Goal: Information Seeking & Learning: Learn about a topic

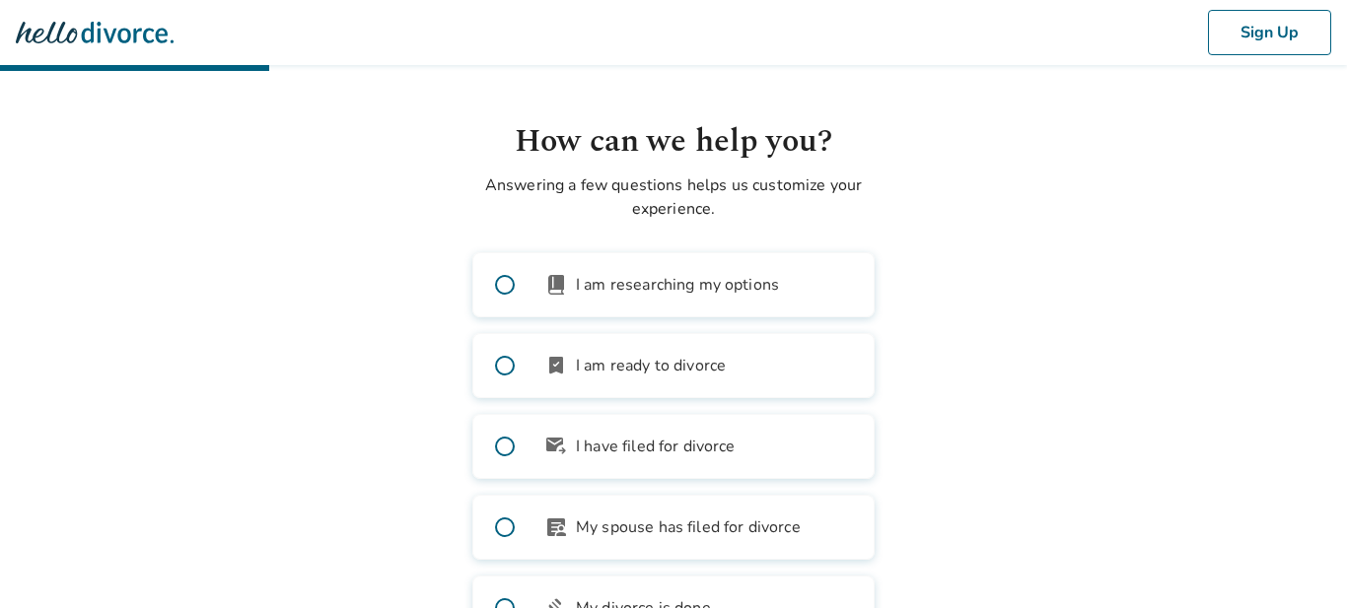
click at [505, 285] on span at bounding box center [504, 284] width 63 height 63
click at [503, 287] on span at bounding box center [504, 284] width 63 height 63
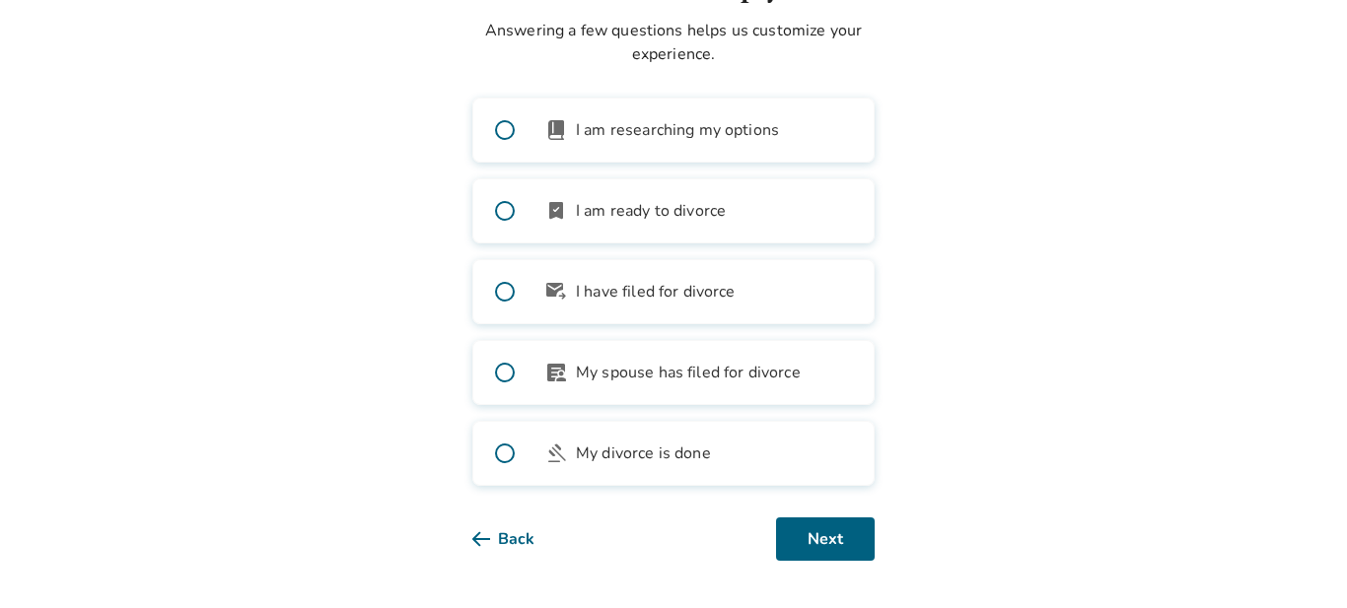
click at [502, 127] on span at bounding box center [504, 130] width 63 height 63
click at [501, 132] on span at bounding box center [504, 130] width 63 height 63
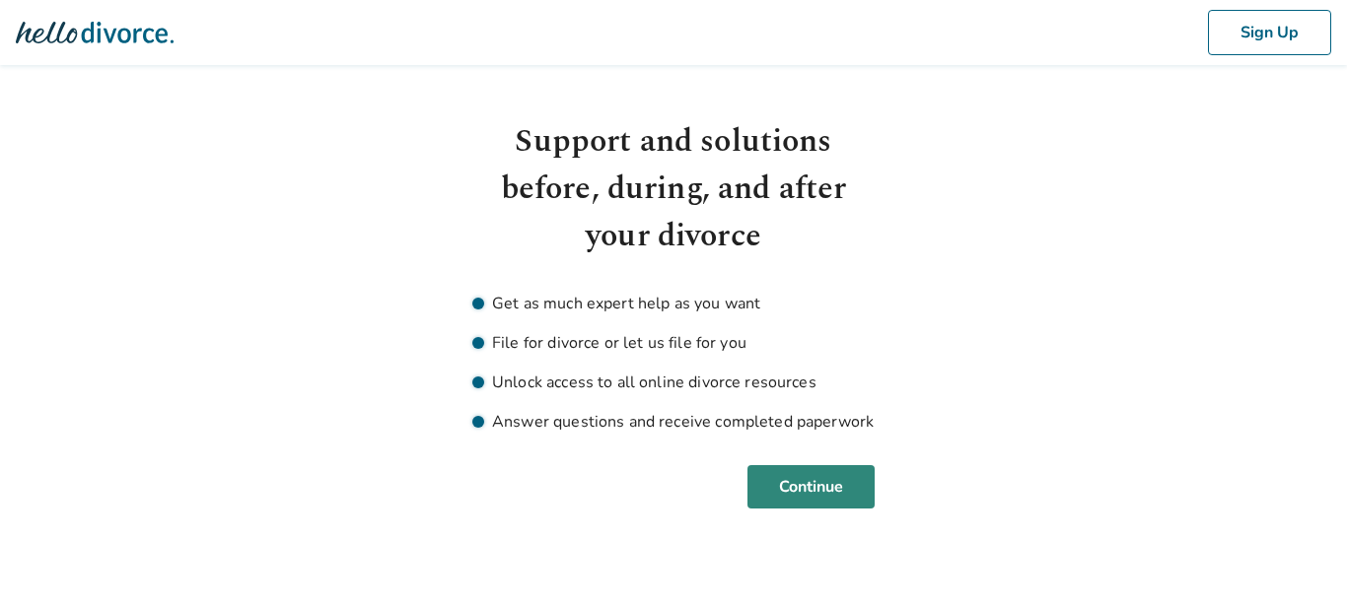
click at [772, 486] on button "Continue" at bounding box center [810, 486] width 127 height 43
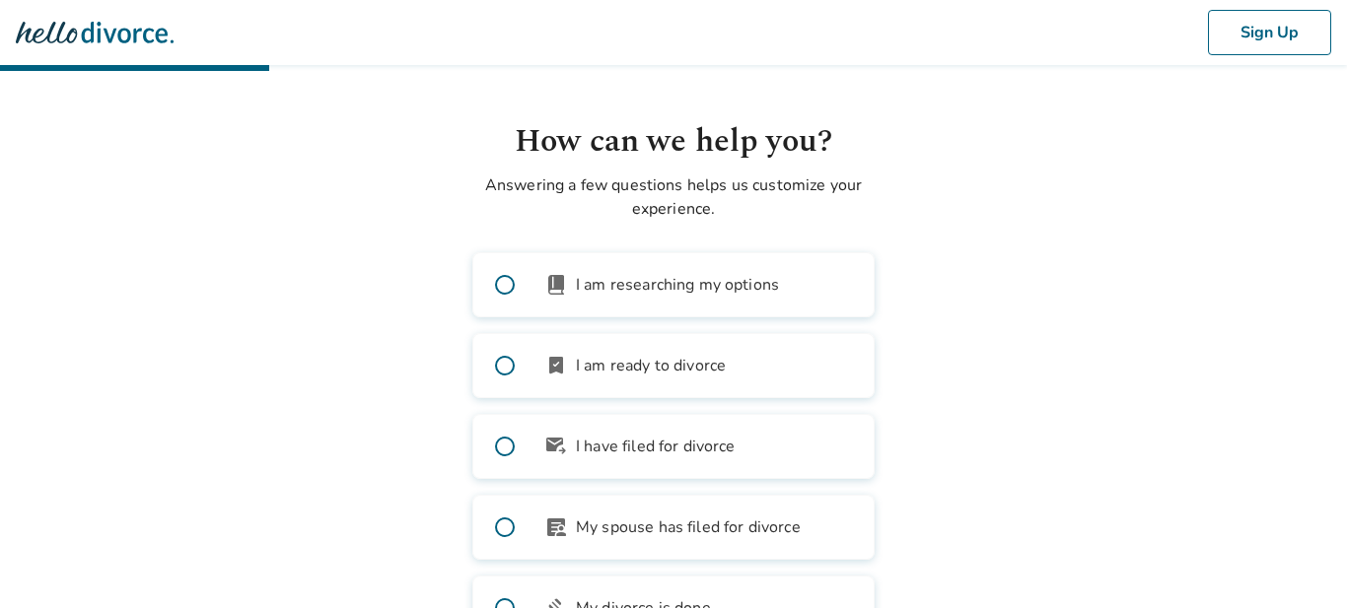
click at [501, 280] on span at bounding box center [504, 284] width 63 height 63
click at [493, 282] on span at bounding box center [504, 284] width 63 height 63
click at [568, 269] on label "book_2 I am researching my options" at bounding box center [673, 284] width 402 height 65
click at [700, 268] on label "book_2 I am researching my options" at bounding box center [673, 284] width 402 height 65
click at [556, 273] on span "book_2" at bounding box center [556, 285] width 24 height 24
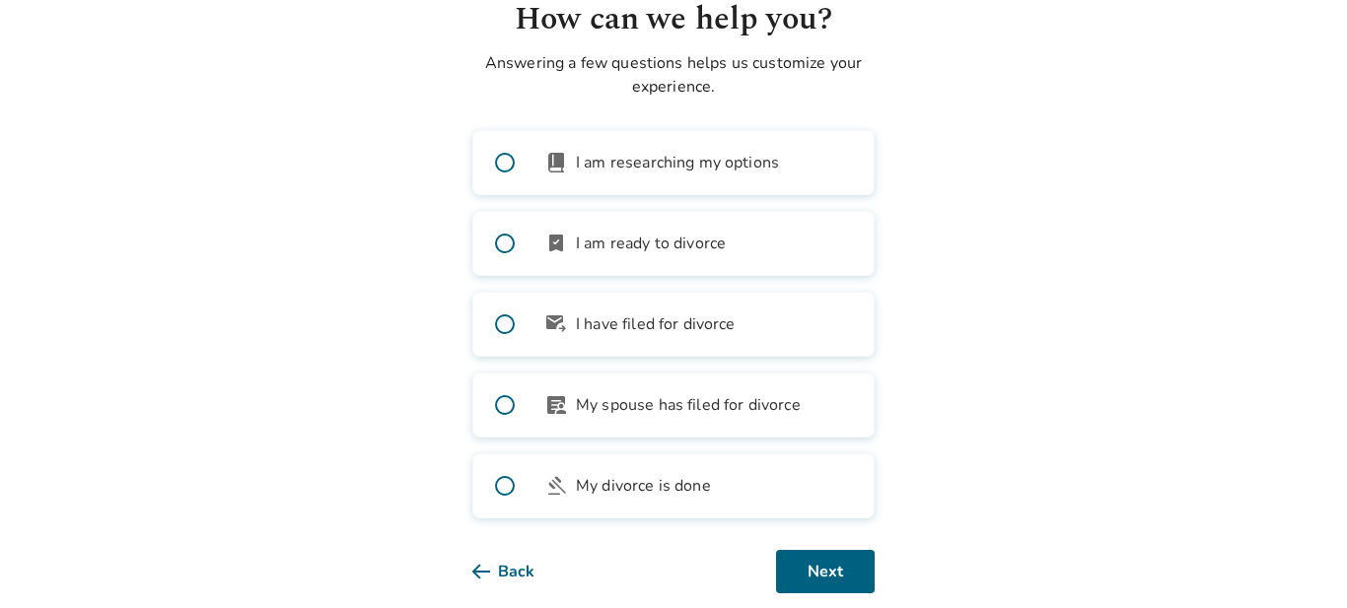
scroll to position [155, 0]
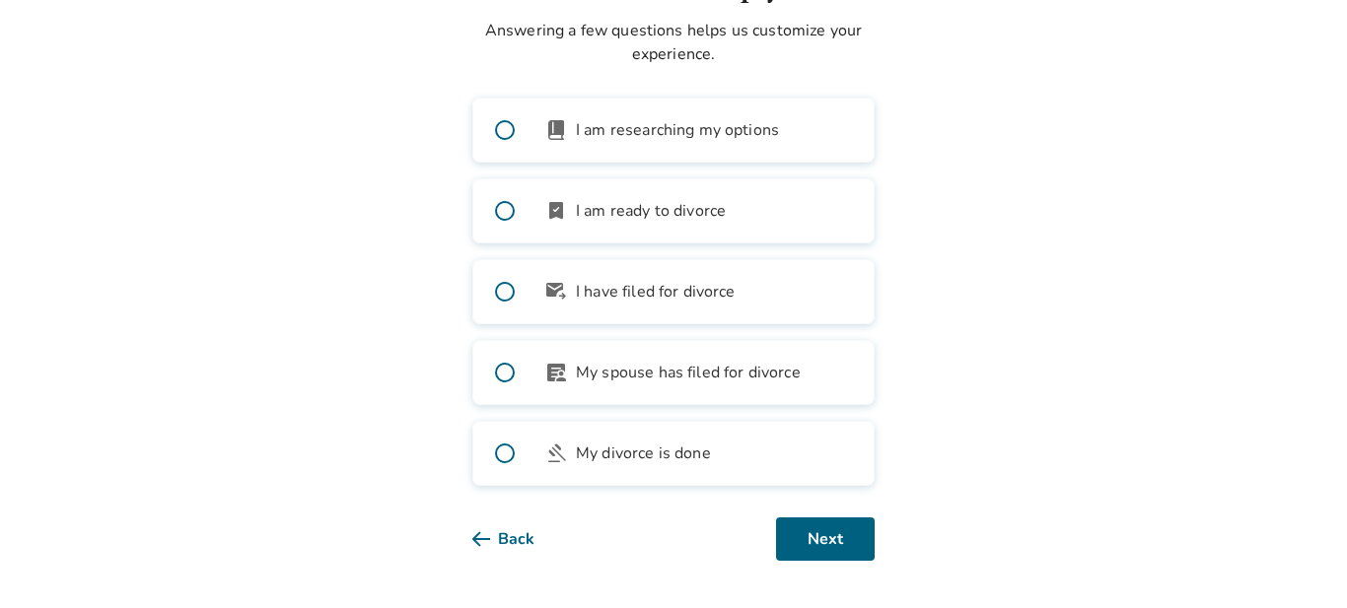
click at [247, 511] on body "Sign Up How can we help you? Answering a few questions helps us customize your …" at bounding box center [673, 203] width 1347 height 716
